Goal: Information Seeking & Learning: Learn about a topic

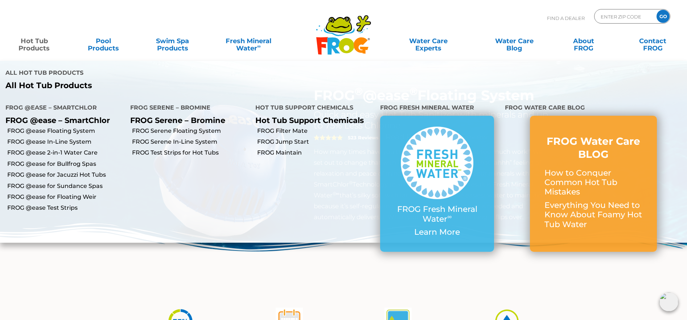
click at [36, 44] on link "Hot Tub Products" at bounding box center [34, 41] width 54 height 15
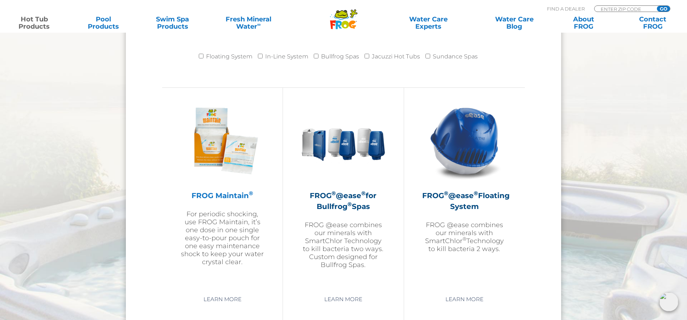
scroll to position [943, 0]
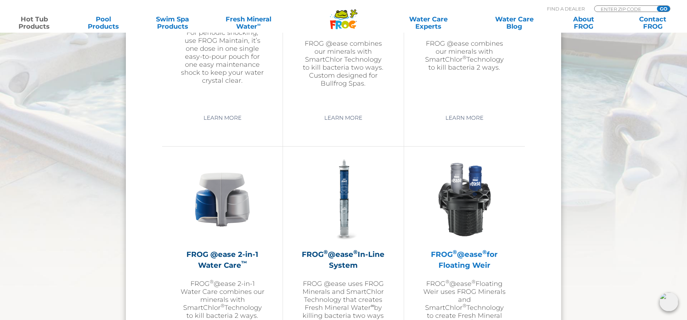
click at [473, 256] on h2 "FROG ® @ease ® for Floating Weir" at bounding box center [464, 260] width 85 height 22
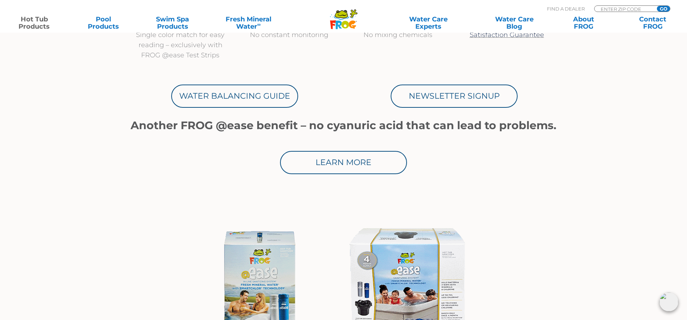
scroll to position [363, 0]
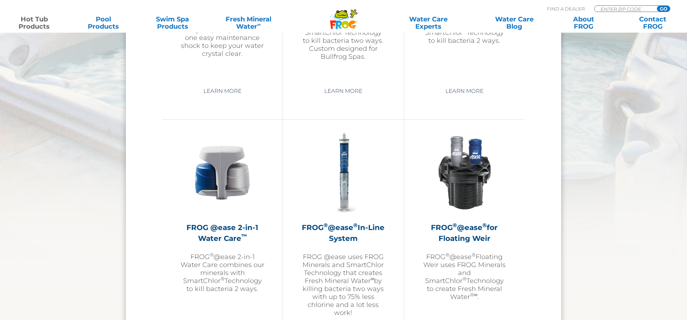
scroll to position [943, 0]
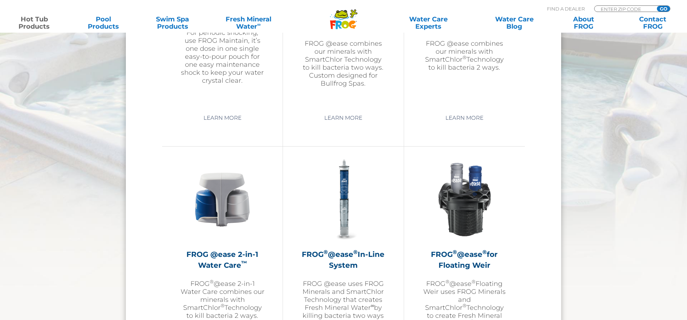
click at [35, 20] on link "Hot Tub Products" at bounding box center [34, 23] width 54 height 15
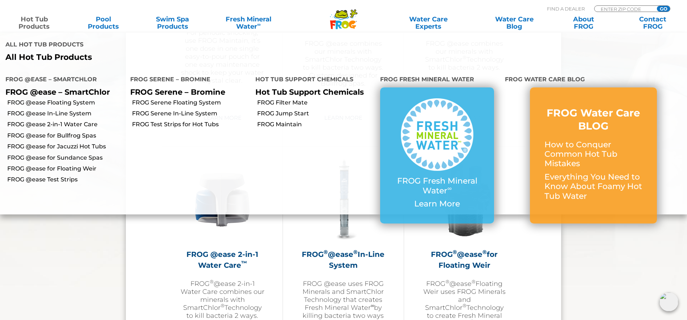
click at [39, 54] on p "All Hot Tub Products" at bounding box center [171, 57] width 333 height 9
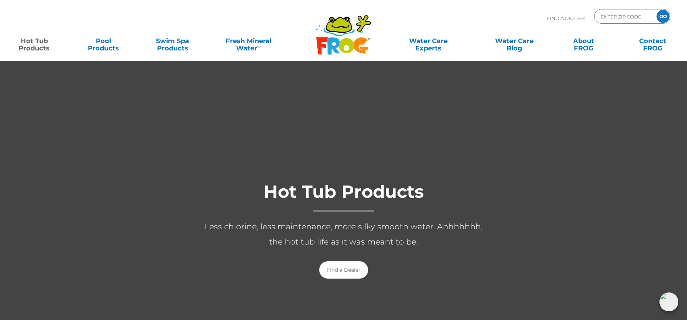
click at [339, 40] on icon at bounding box center [333, 45] width 13 height 17
click at [340, 26] on icon at bounding box center [339, 24] width 24 height 15
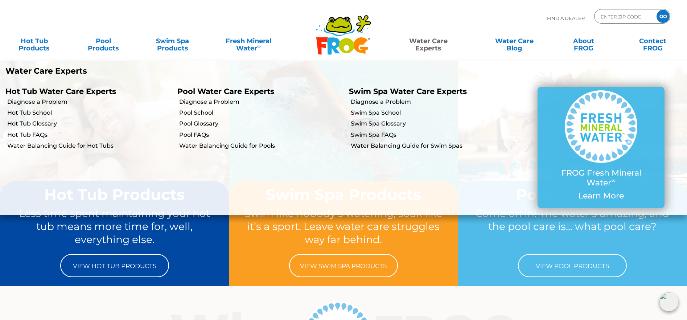
click at [430, 43] on link "Water Care Experts" at bounding box center [428, 41] width 87 height 15
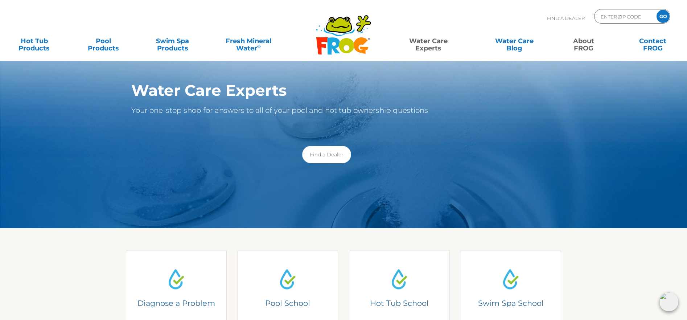
click at [587, 43] on link "About FROG" at bounding box center [584, 41] width 54 height 15
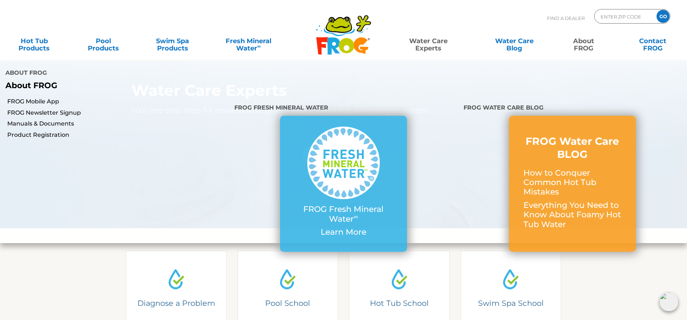
click at [581, 41] on link "About FROG" at bounding box center [584, 41] width 54 height 15
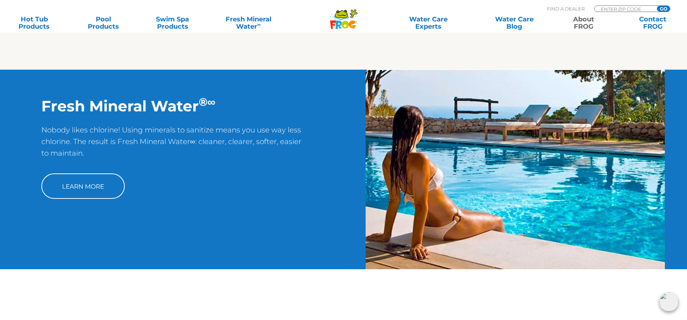
scroll to position [617, 0]
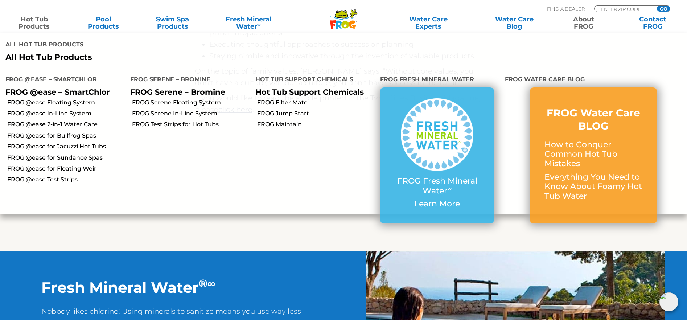
click at [30, 23] on link "Hot Tub Products" at bounding box center [34, 23] width 54 height 15
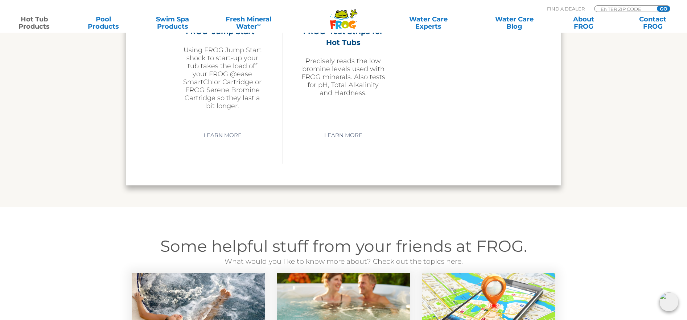
scroll to position [2032, 0]
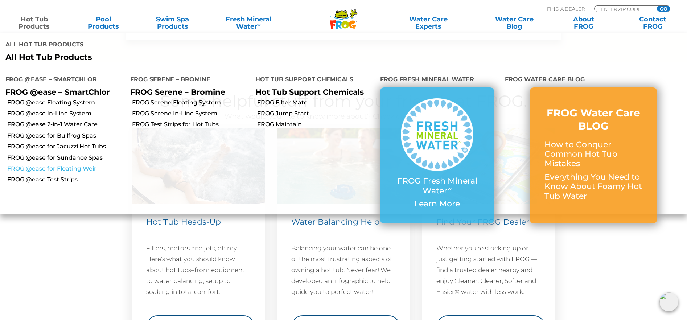
click at [65, 165] on link "FROG @ease for Floating Weir" at bounding box center [66, 169] width 118 height 8
